Goal: Check status: Check status

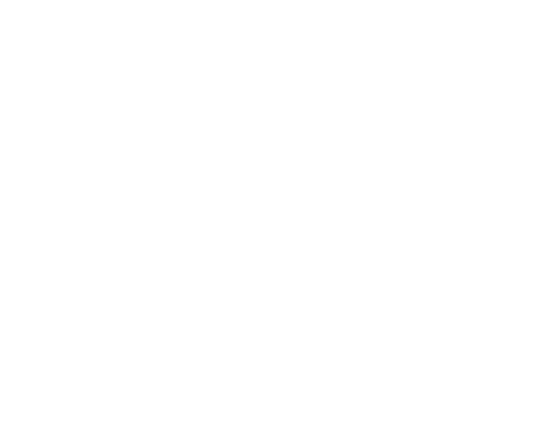
drag, startPoint x: 149, startPoint y: 128, endPoint x: 207, endPoint y: 130, distance: 57.9
